Goal: Task Accomplishment & Management: Use online tool/utility

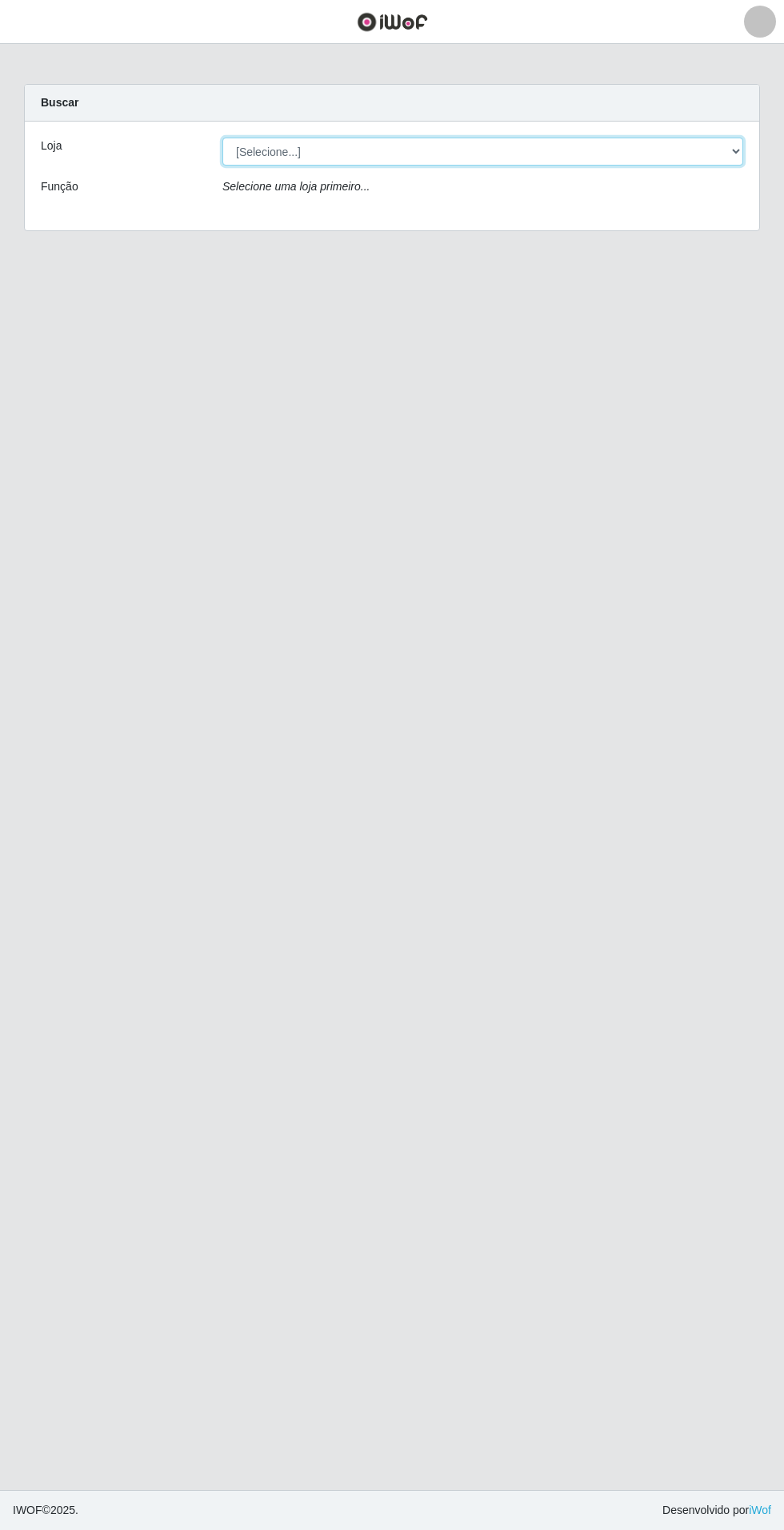
click at [690, 144] on select "[Selecione...] Atacado Vem - Loja 31 [GEOGRAPHIC_DATA]" at bounding box center [482, 151] width 521 height 28
select select "437"
click at [223, 138] on select "[Selecione...] Atacado Vem - Loja 31 [GEOGRAPHIC_DATA]" at bounding box center [482, 151] width 521 height 28
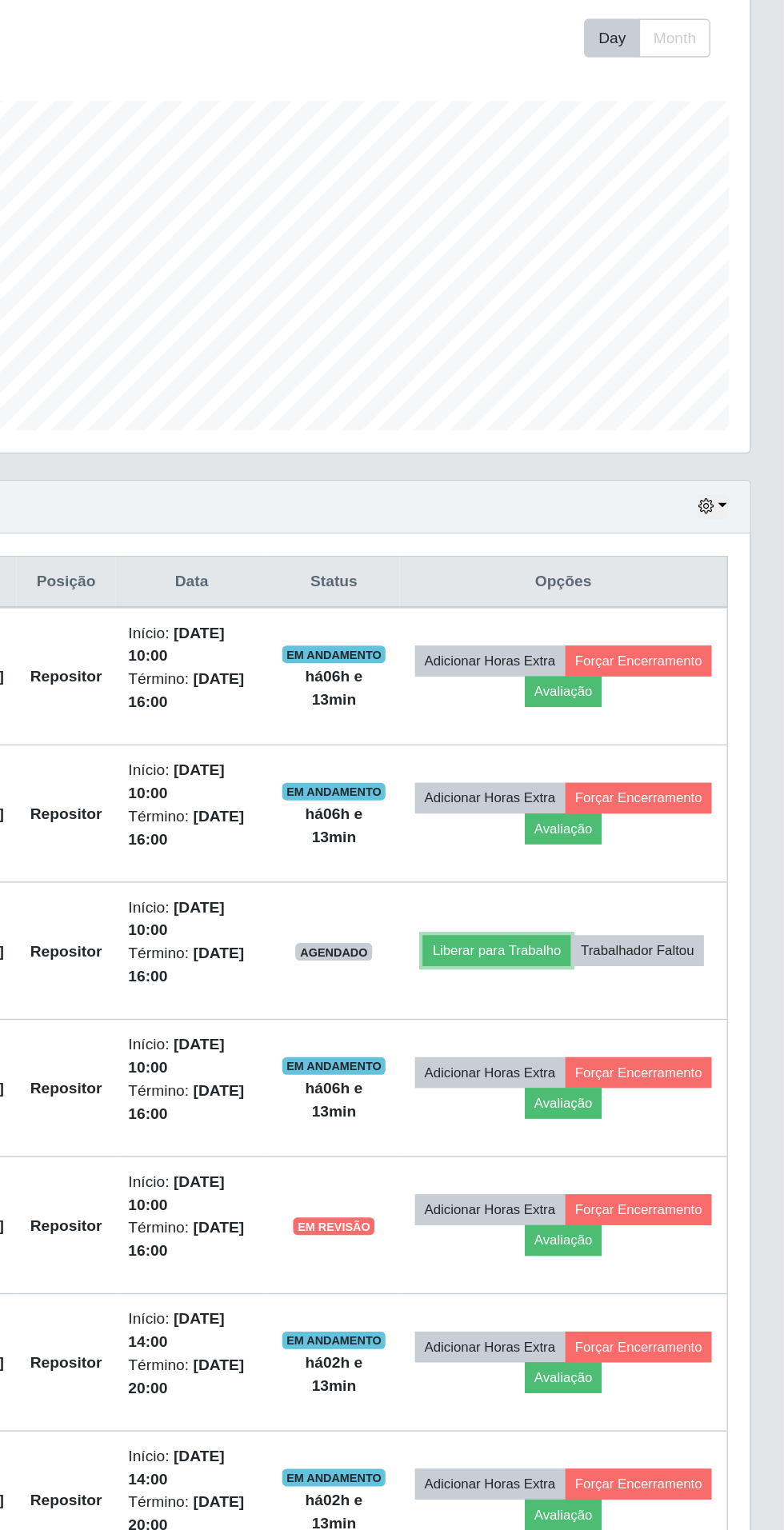
click at [629, 940] on button "Liberar para Trabalho" at bounding box center [574, 951] width 108 height 22
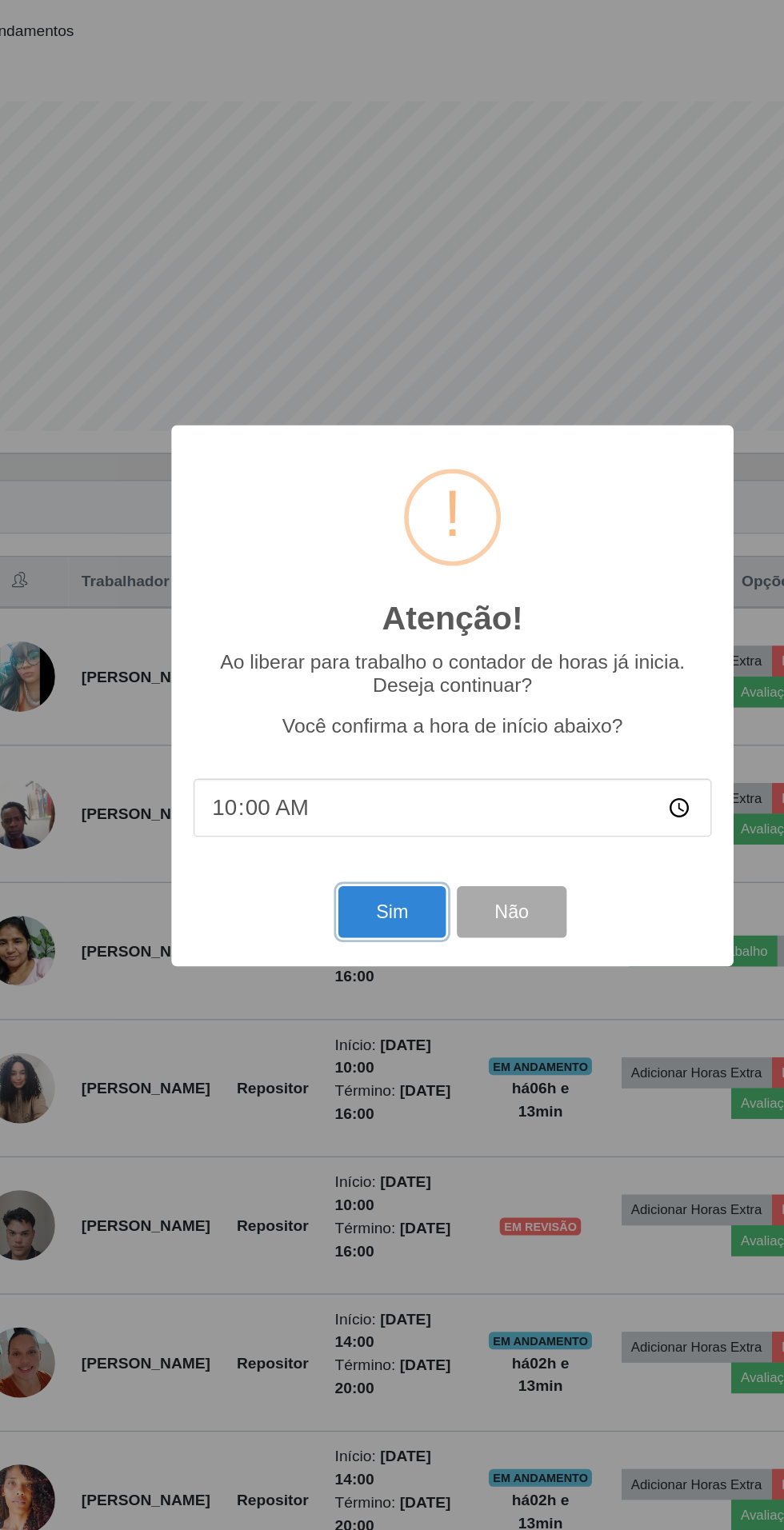
click at [335, 923] on button "Sim" at bounding box center [347, 923] width 77 height 37
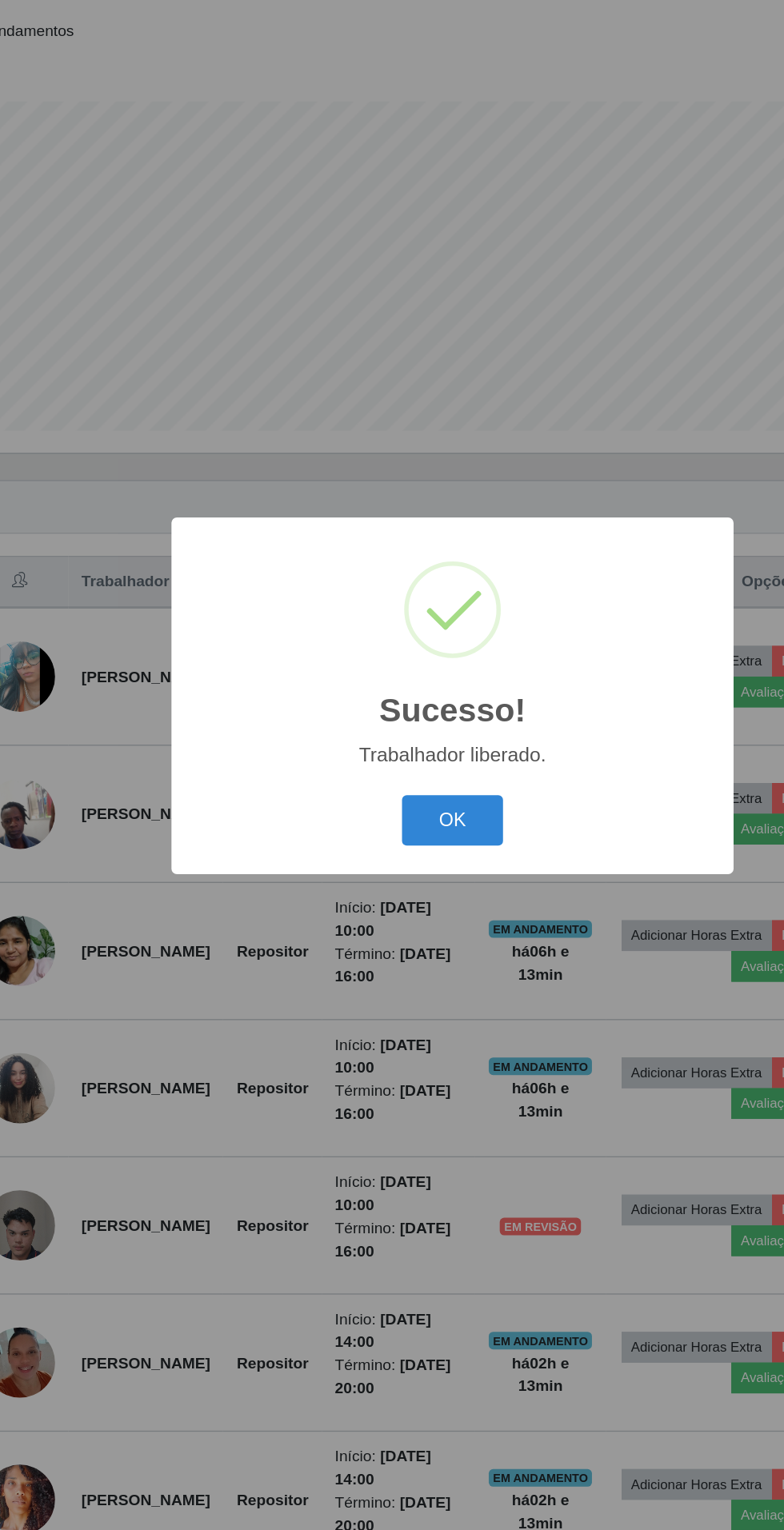
click at [369, 861] on button "OK" at bounding box center [392, 856] width 75 height 37
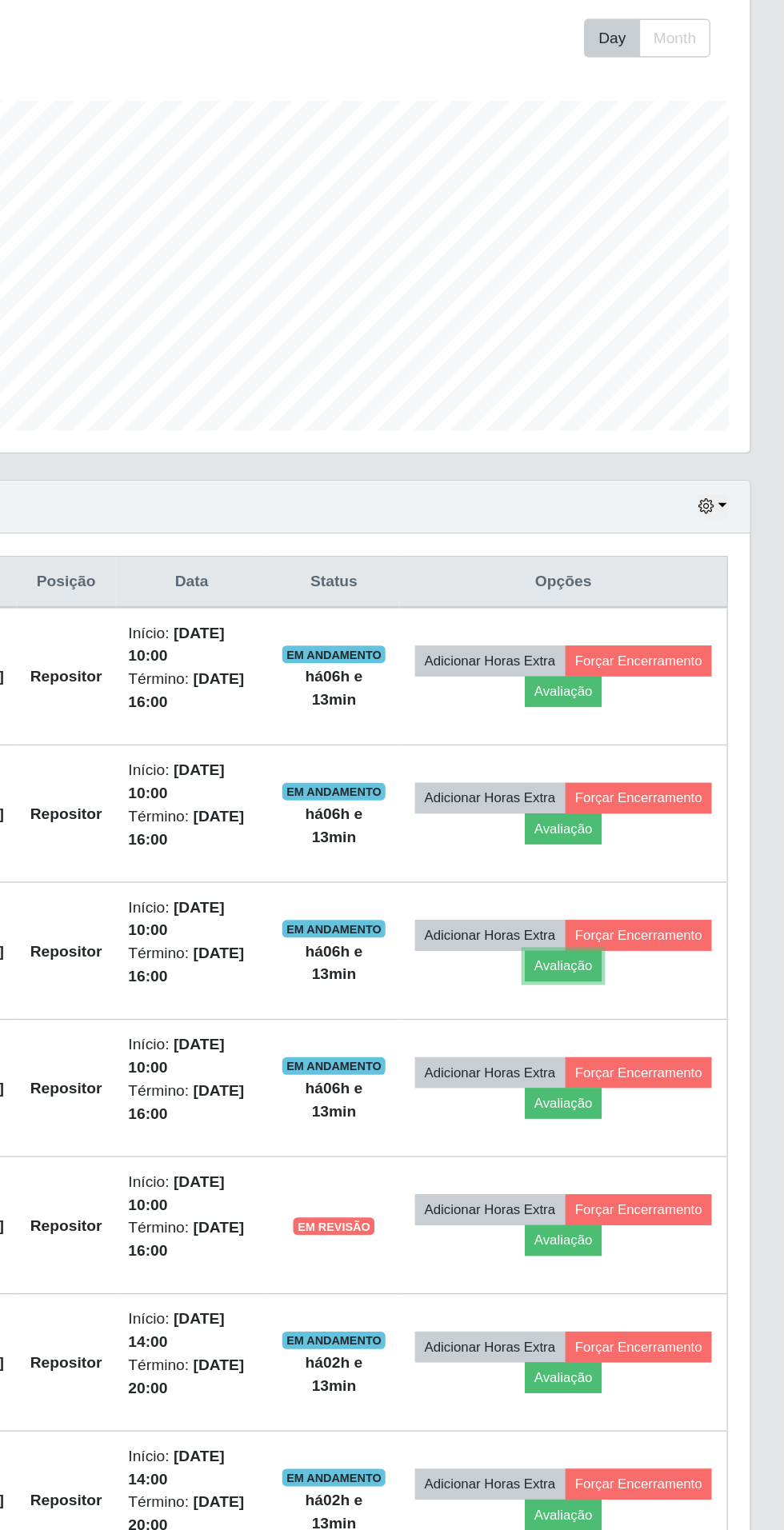
click at [651, 957] on button "Avaliação" at bounding box center [623, 962] width 57 height 22
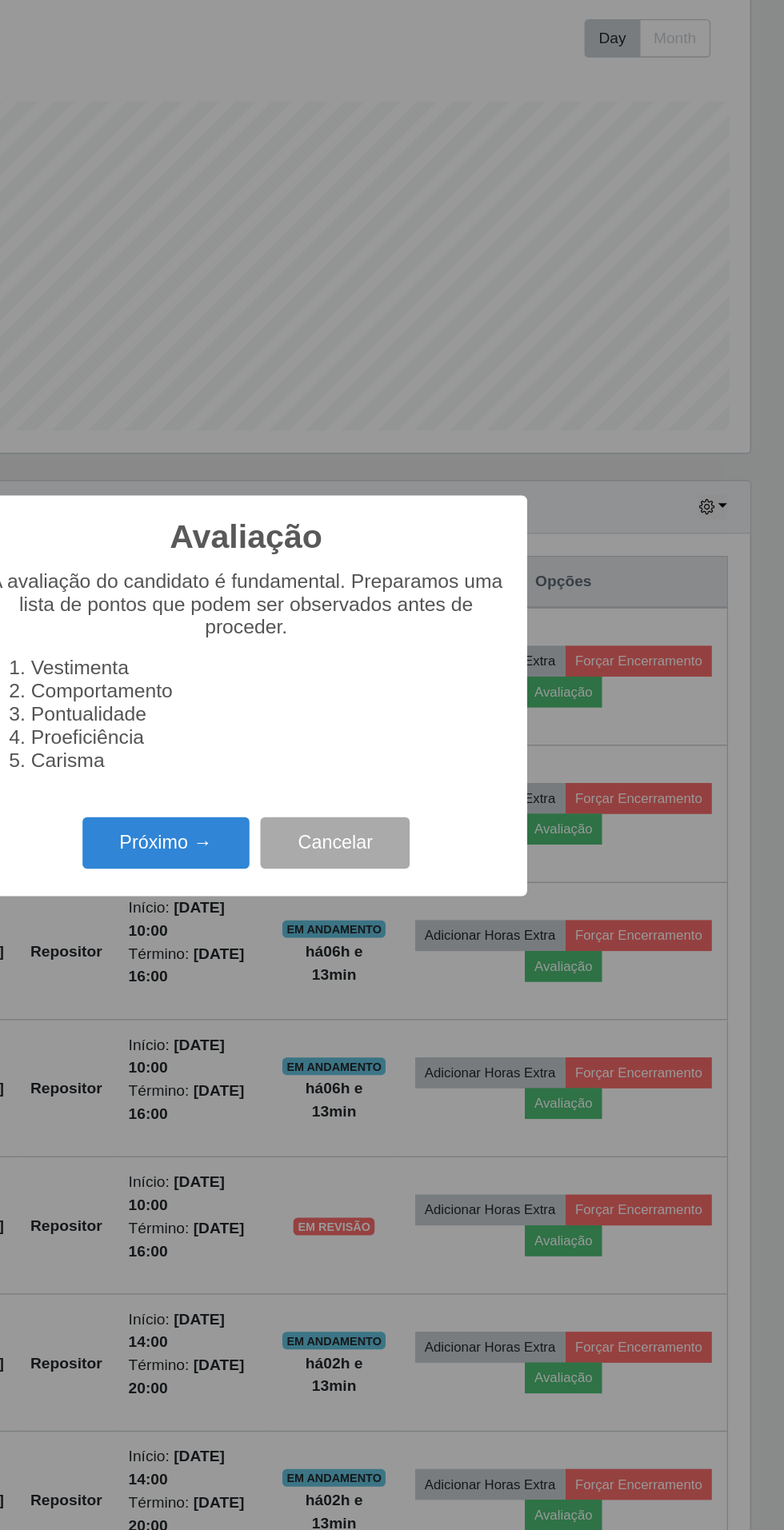
click at [315, 871] on button "Próximo →" at bounding box center [333, 872] width 121 height 37
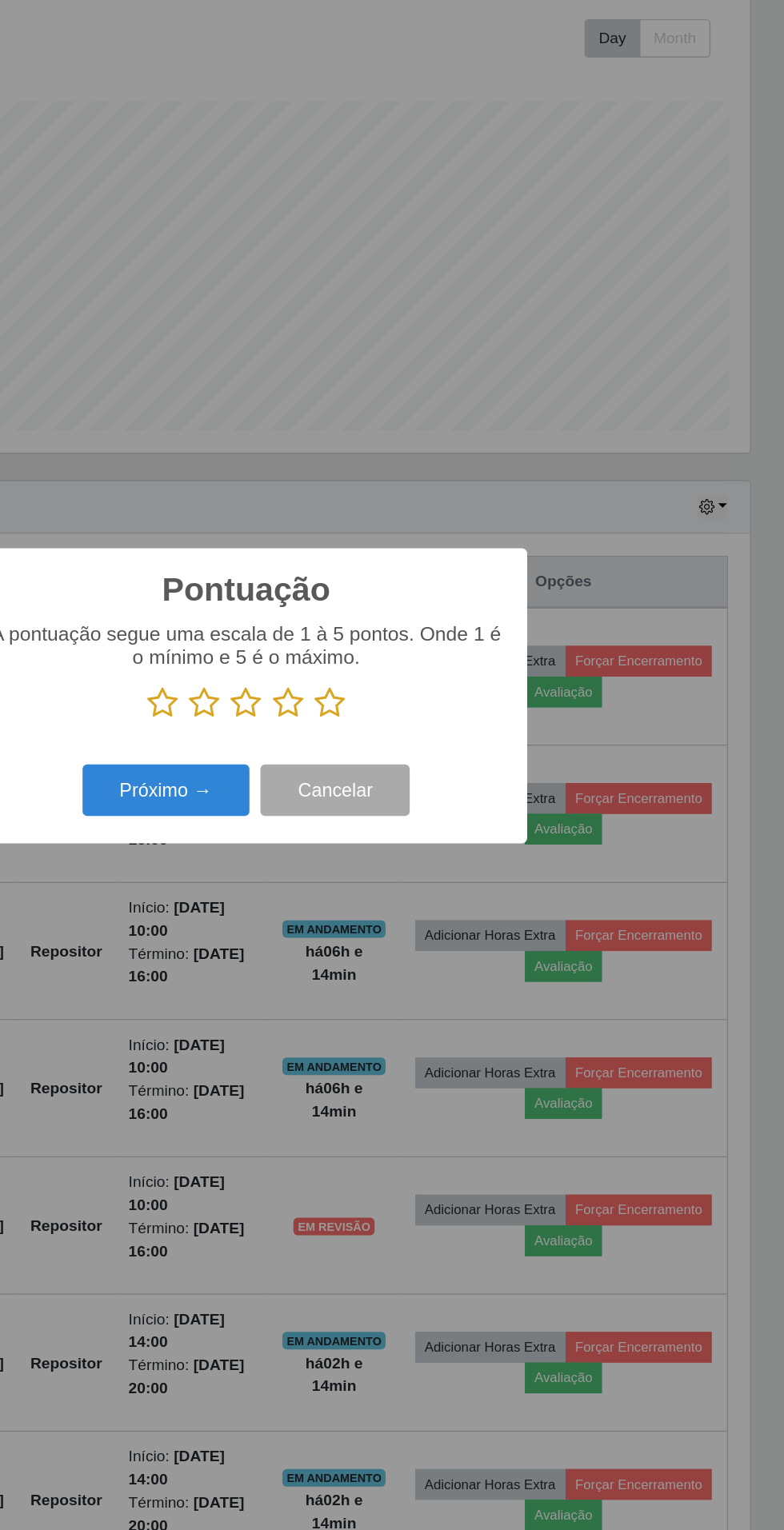
click at [454, 759] on icon at bounding box center [453, 771] width 22 height 24
click at [442, 782] on input "radio" at bounding box center [442, 782] width 0 height 0
click at [338, 835] on button "Próximo →" at bounding box center [333, 833] width 121 height 37
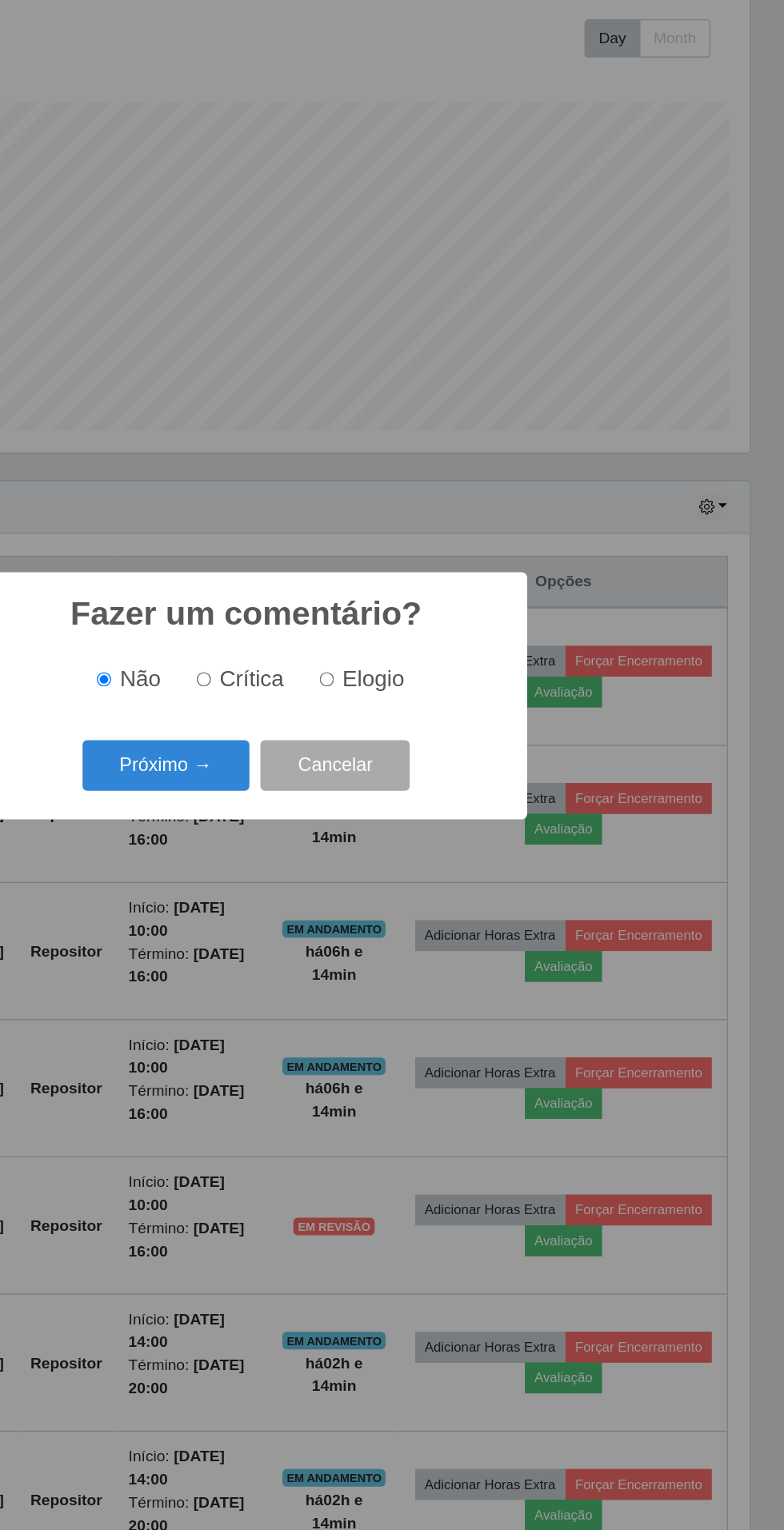
click at [328, 800] on button "Próximo →" at bounding box center [333, 816] width 121 height 37
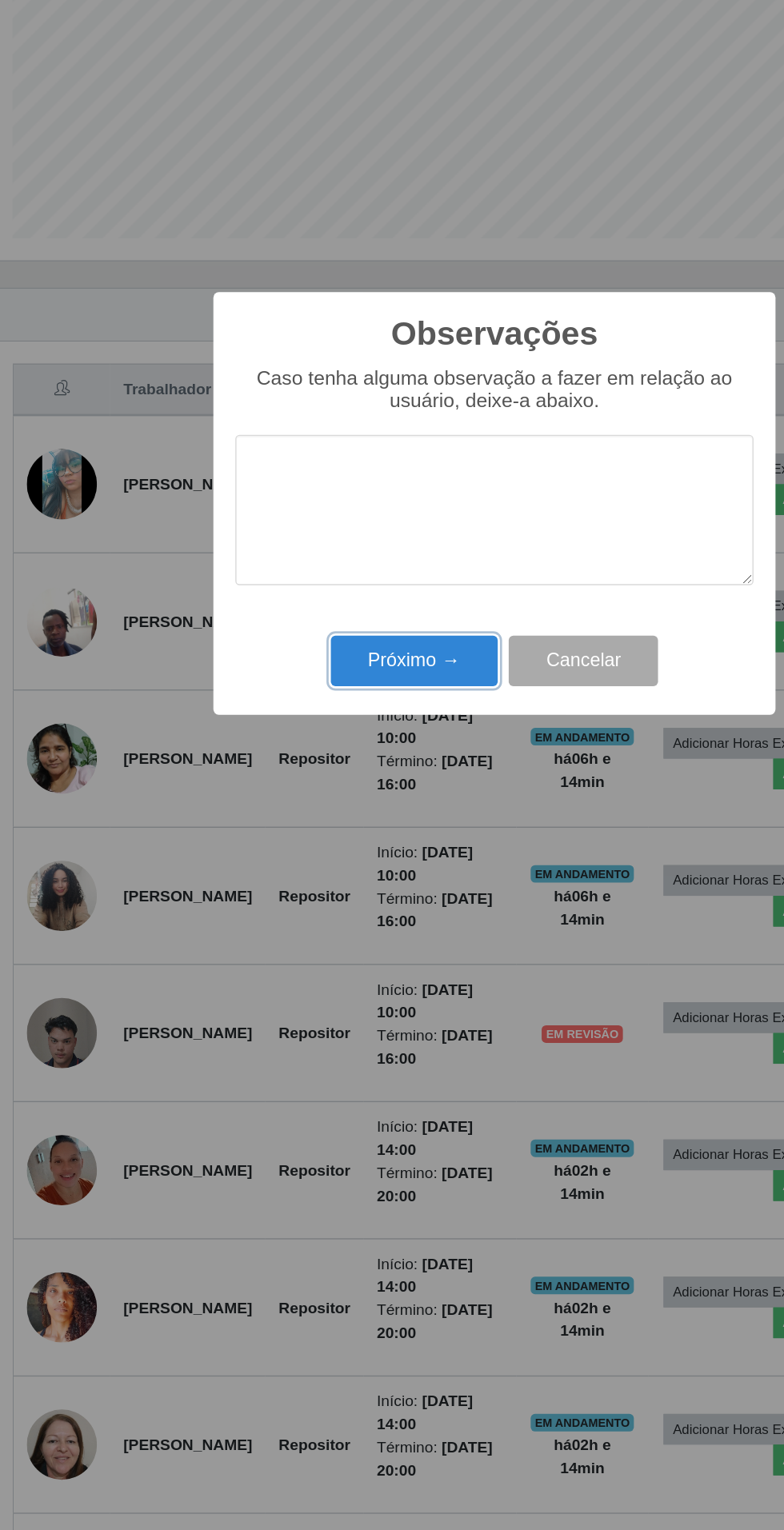
click at [334, 879] on button "Próximo →" at bounding box center [333, 880] width 121 height 37
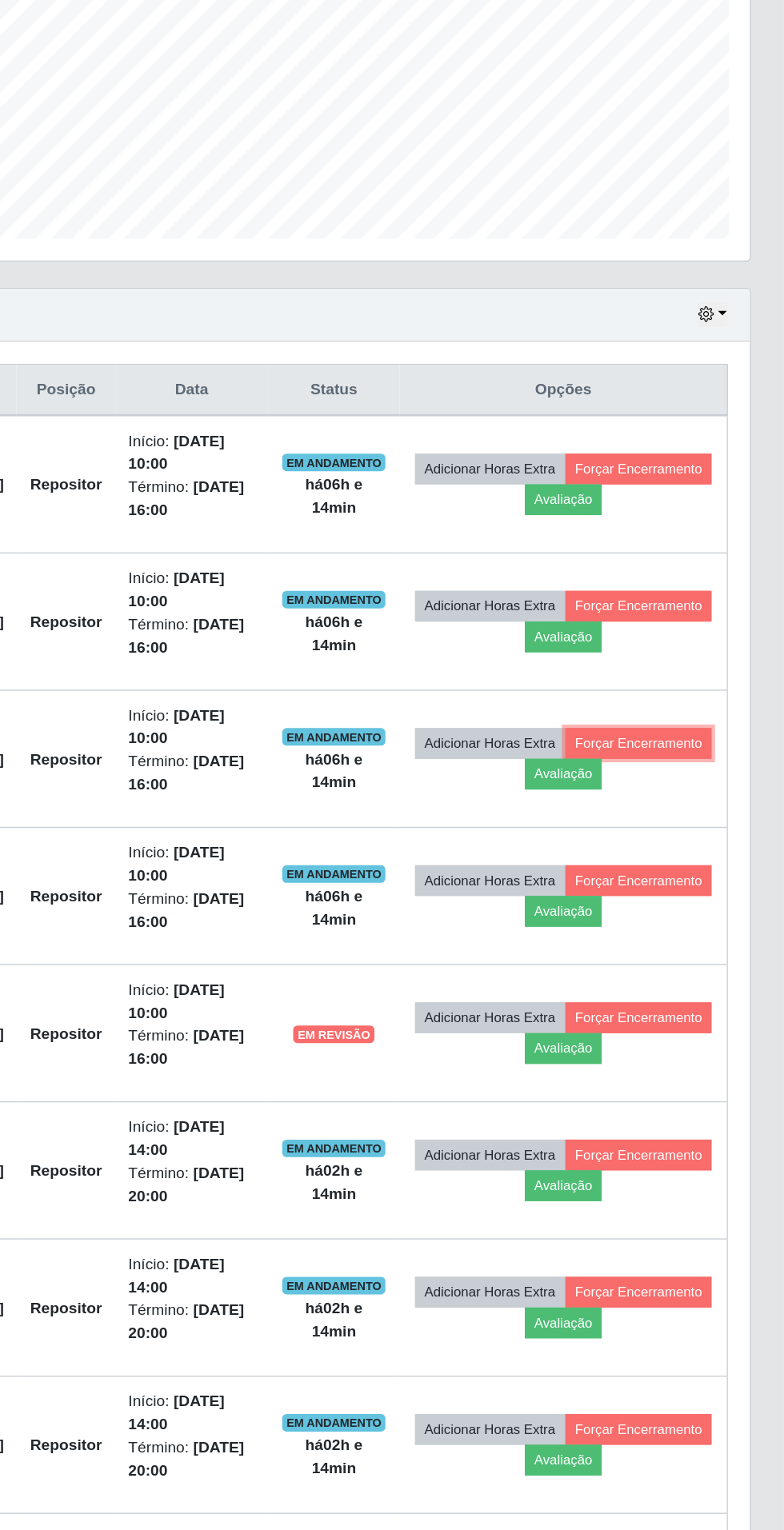
click at [624, 951] on button "Forçar Encerramento" at bounding box center [678, 940] width 107 height 22
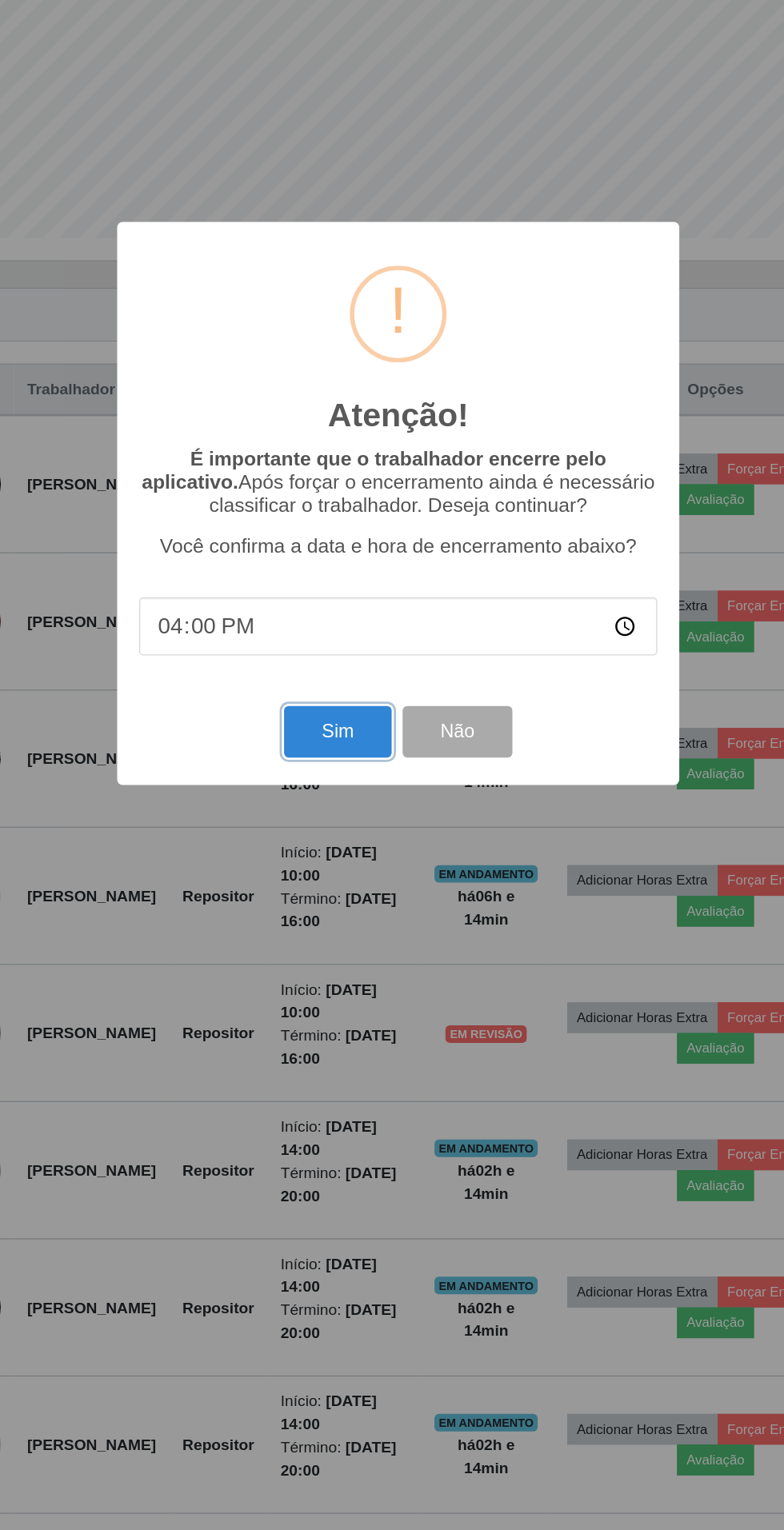
click at [323, 929] on button "Sim" at bounding box center [347, 931] width 77 height 37
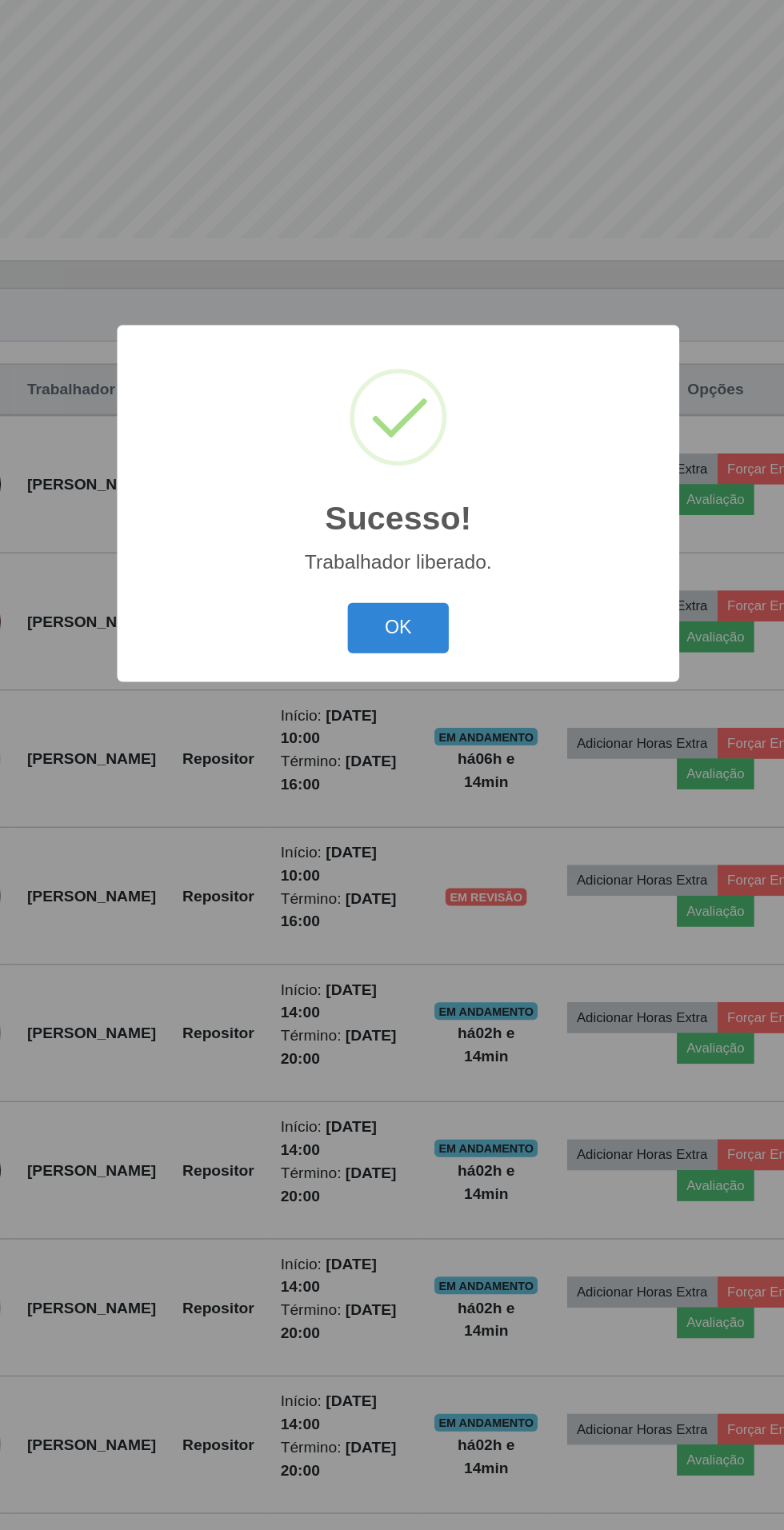
click at [378, 855] on button "OK" at bounding box center [392, 856] width 75 height 37
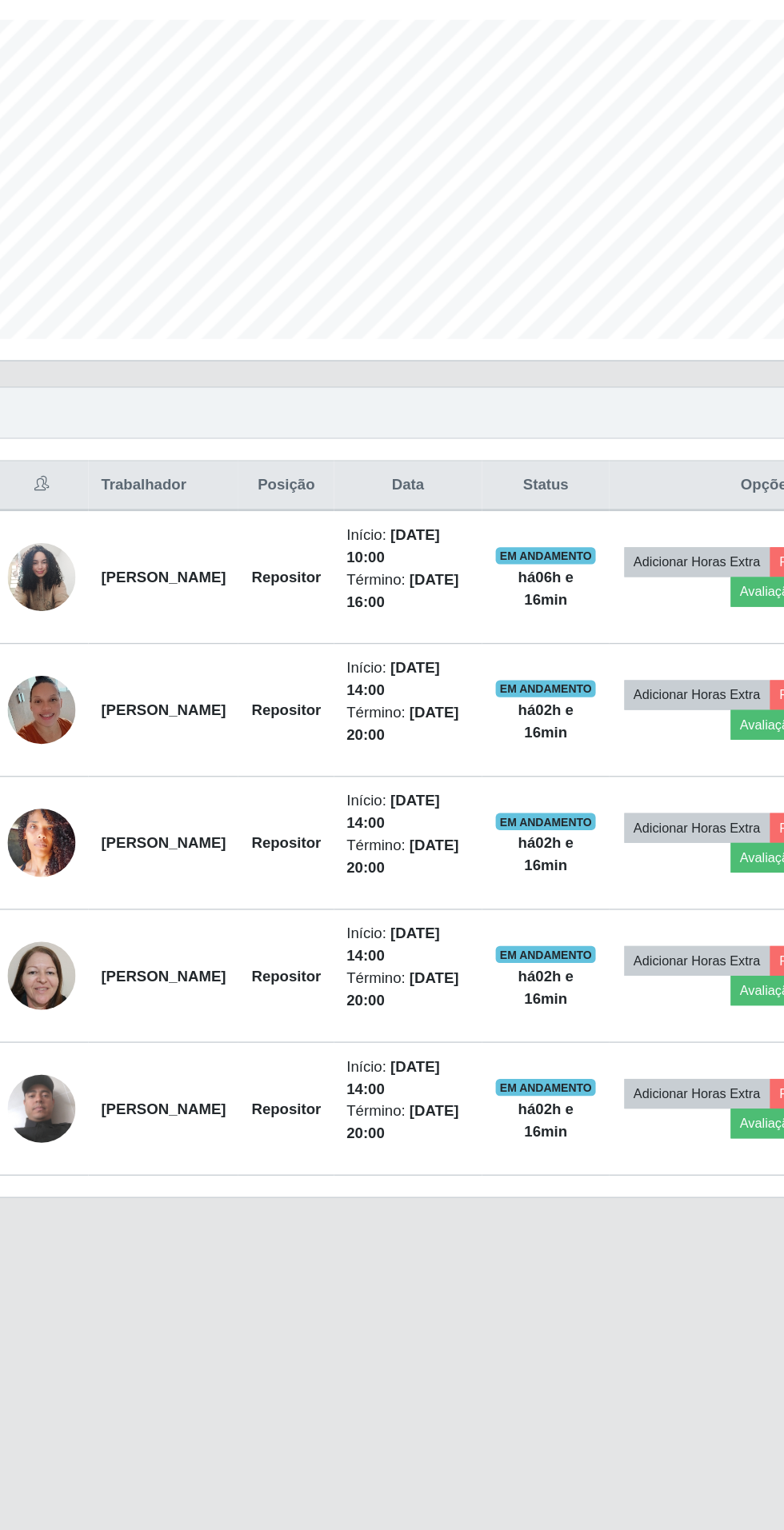
scroll to position [26, 0]
